Goal: Use online tool/utility: Utilize a website feature to perform a specific function

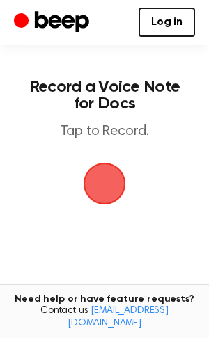
scroll to position [13, 0]
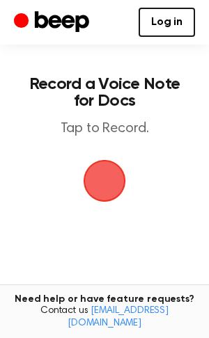
click at [105, 167] on span "button" at bounding box center [104, 180] width 39 height 39
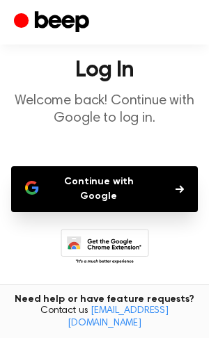
scroll to position [32, 0]
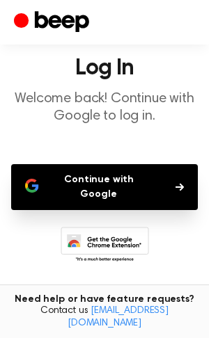
click at [109, 176] on button "Continue with Google" at bounding box center [104, 187] width 186 height 46
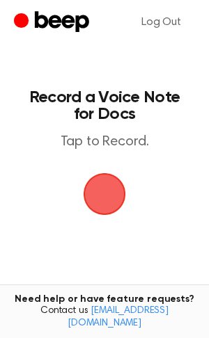
click at [109, 194] on span "button" at bounding box center [104, 194] width 42 height 42
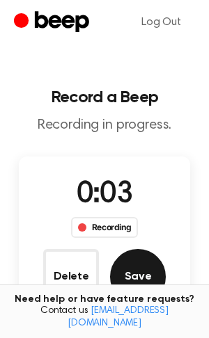
click at [152, 277] on button "Save" at bounding box center [138, 277] width 56 height 56
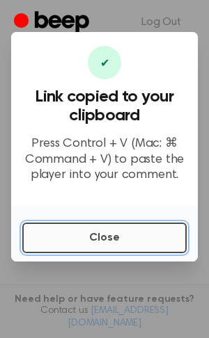
click at [119, 241] on button "Close" at bounding box center [104, 238] width 164 height 31
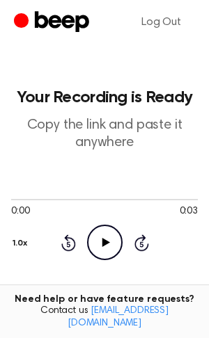
click at [106, 239] on icon "Play Audio" at bounding box center [104, 242] width 35 height 35
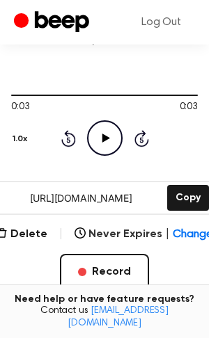
scroll to position [101, 0]
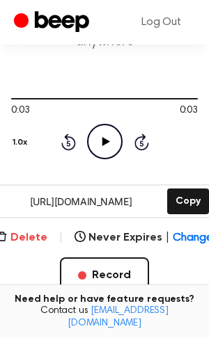
click at [34, 230] on button "Delete" at bounding box center [22, 238] width 51 height 17
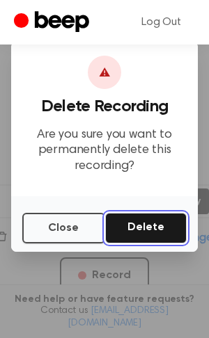
click at [155, 224] on button "Delete" at bounding box center [145, 228] width 81 height 31
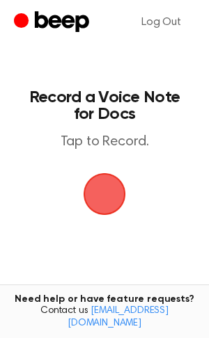
click at [100, 183] on span "button" at bounding box center [104, 194] width 50 height 50
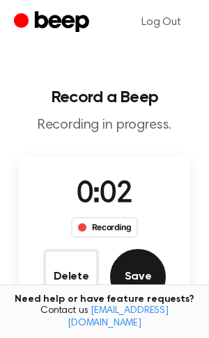
click at [145, 261] on button "Save" at bounding box center [138, 277] width 56 height 56
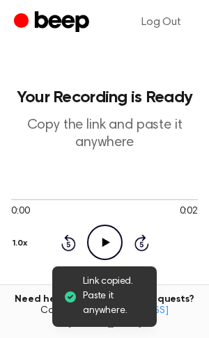
click at [112, 243] on icon "Play Audio" at bounding box center [104, 242] width 35 height 35
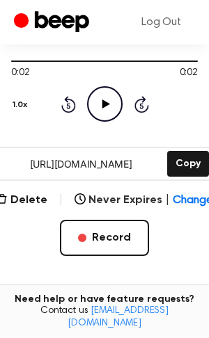
scroll to position [150, 0]
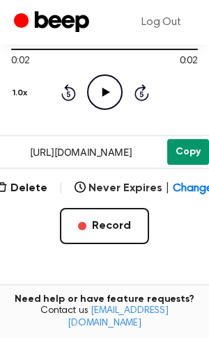
click at [177, 154] on button "Copy" at bounding box center [188, 152] width 42 height 26
